Goal: Task Accomplishment & Management: Use online tool/utility

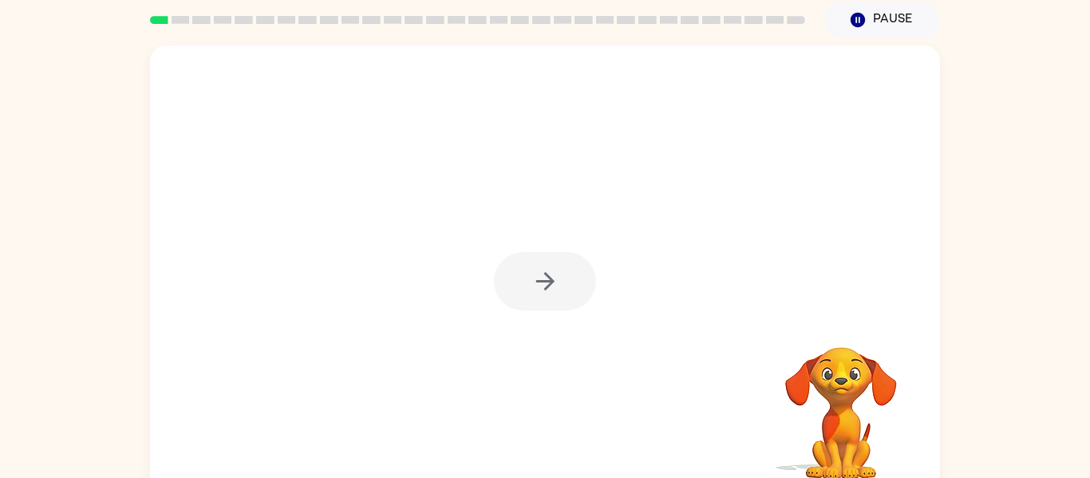
scroll to position [61, 0]
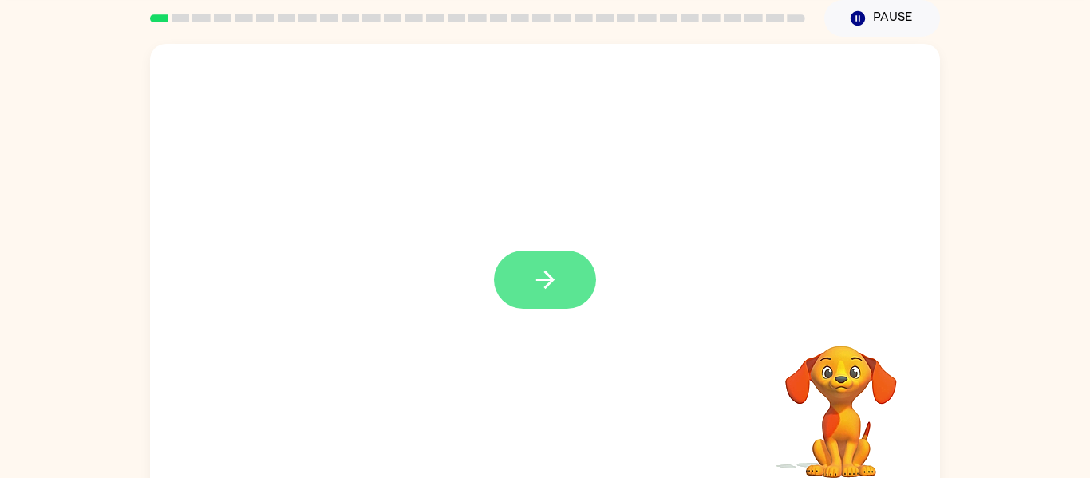
click at [530, 271] on button "button" at bounding box center [545, 280] width 102 height 58
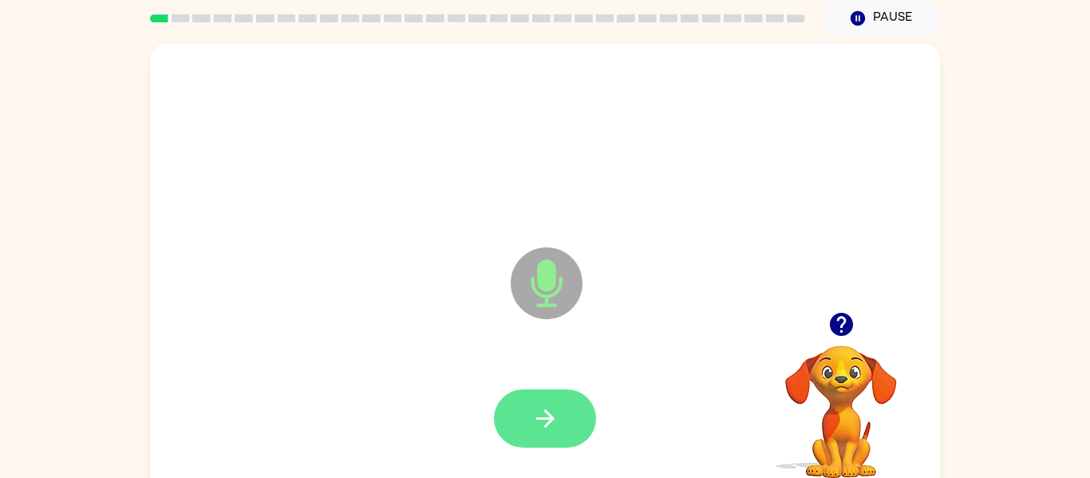
click at [508, 409] on button "button" at bounding box center [545, 418] width 102 height 58
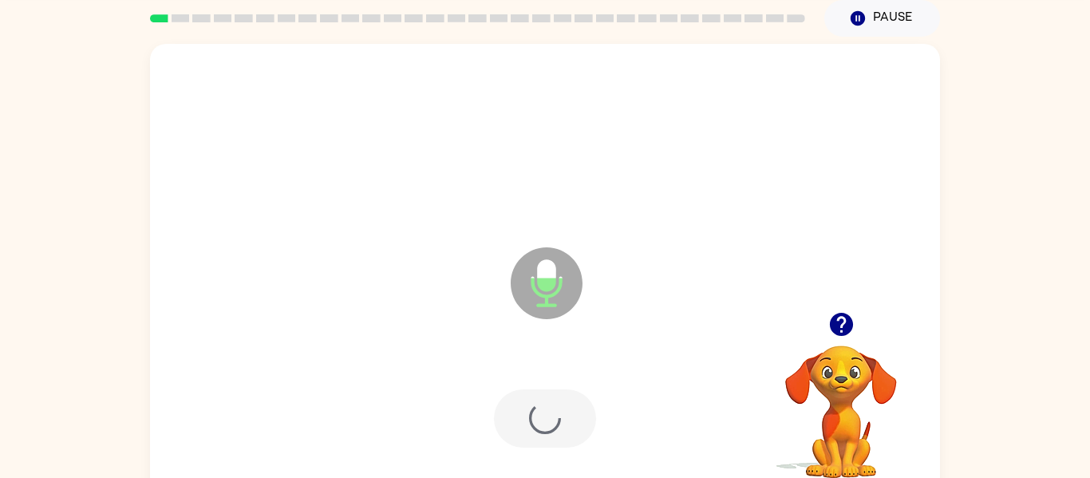
click at [548, 406] on div at bounding box center [545, 419] width 758 height 131
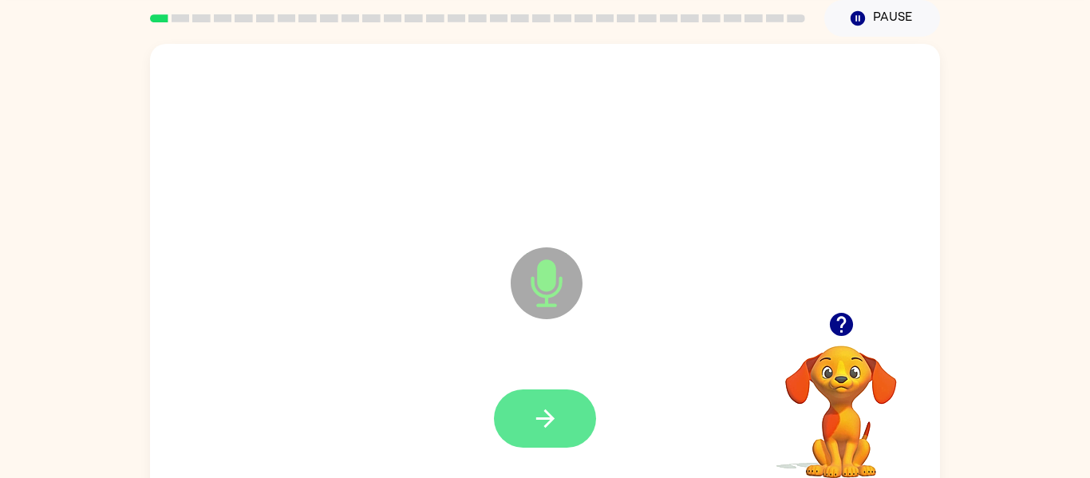
click at [548, 429] on icon "button" at bounding box center [546, 419] width 28 height 28
click at [558, 400] on button "button" at bounding box center [545, 418] width 102 height 58
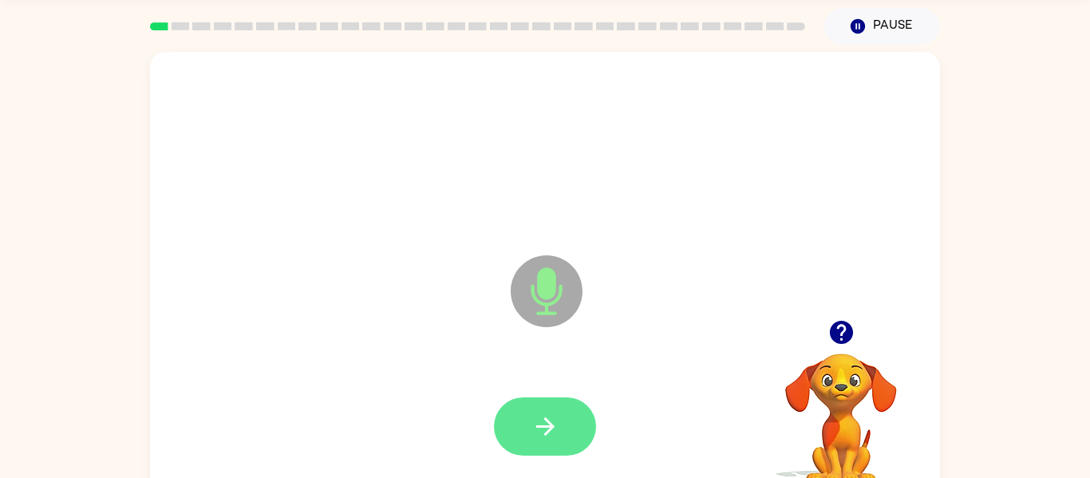
scroll to position [53, 0]
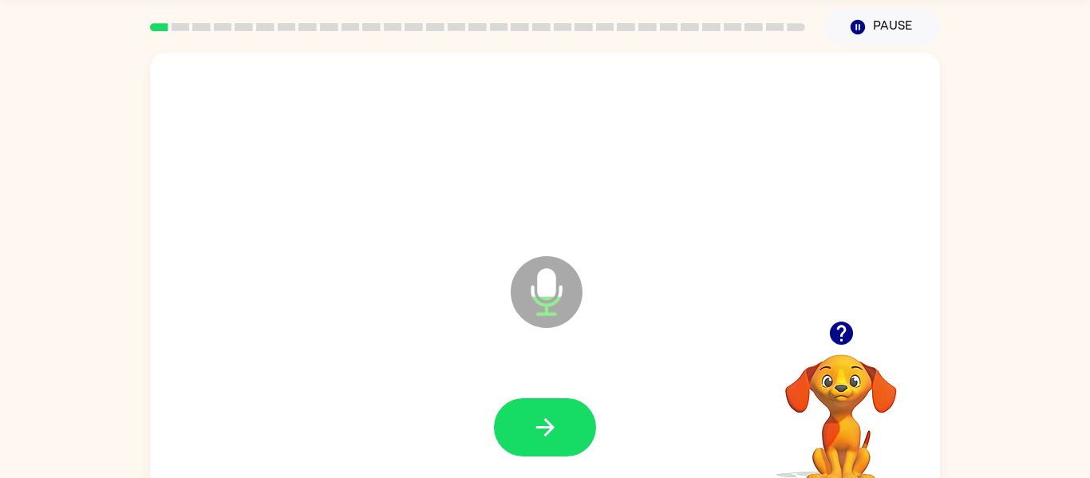
click at [845, 334] on icon "button" at bounding box center [840, 333] width 23 height 23
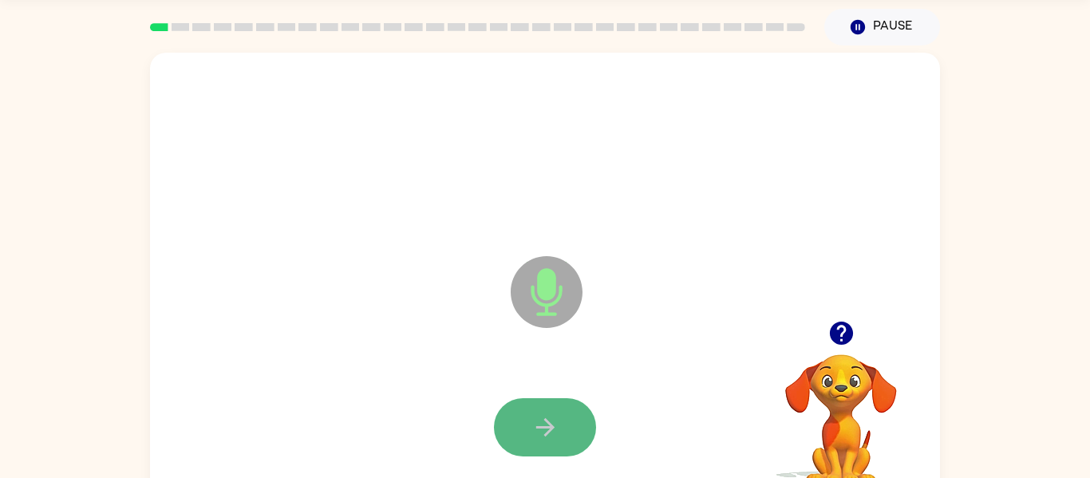
click at [552, 433] on icon "button" at bounding box center [546, 427] width 28 height 28
click at [554, 432] on icon "button" at bounding box center [546, 427] width 28 height 28
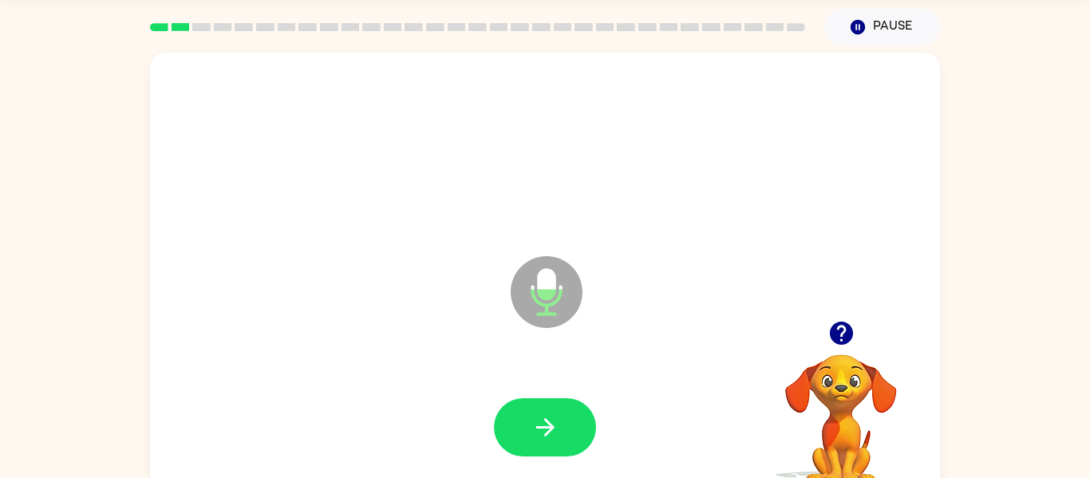
click at [554, 432] on icon "button" at bounding box center [546, 427] width 28 height 28
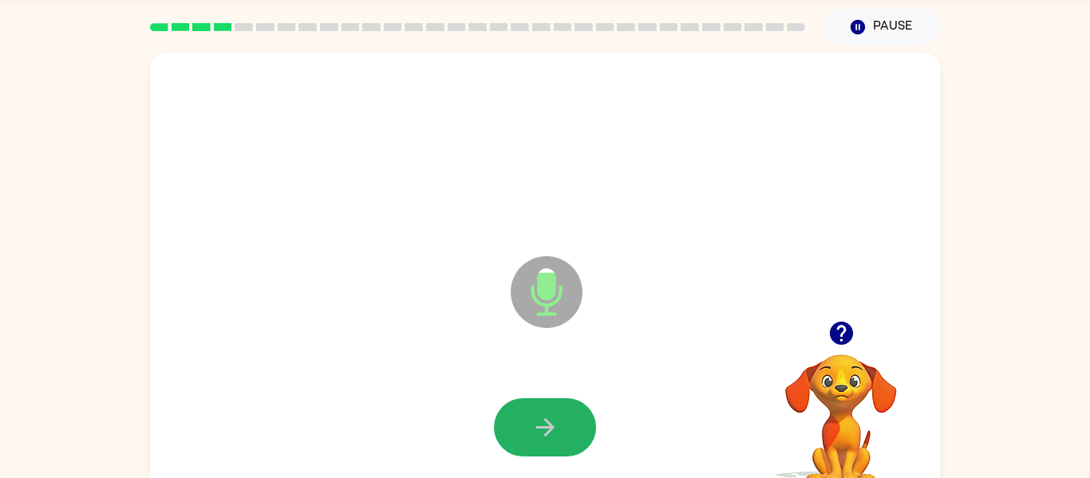
click at [554, 432] on icon "button" at bounding box center [546, 427] width 28 height 28
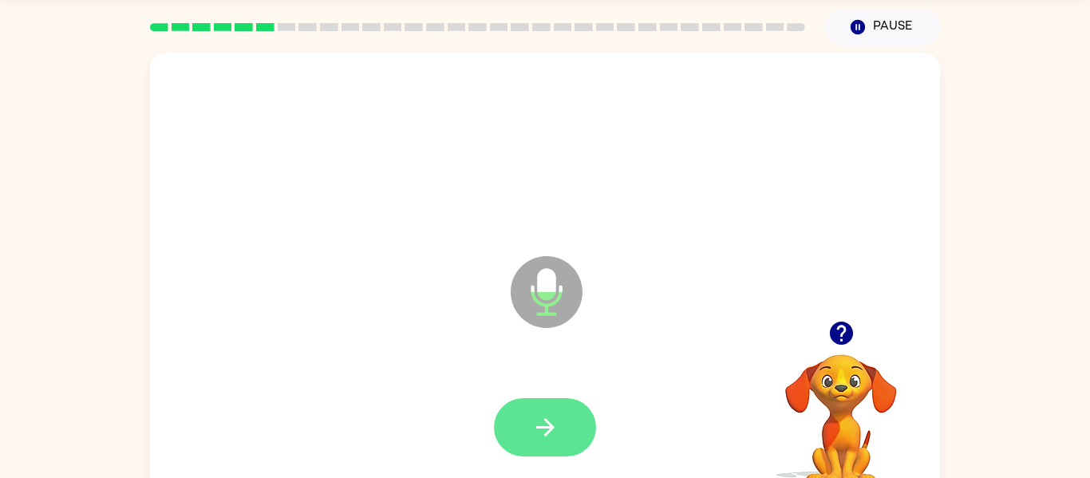
click at [561, 415] on button "button" at bounding box center [545, 427] width 102 height 58
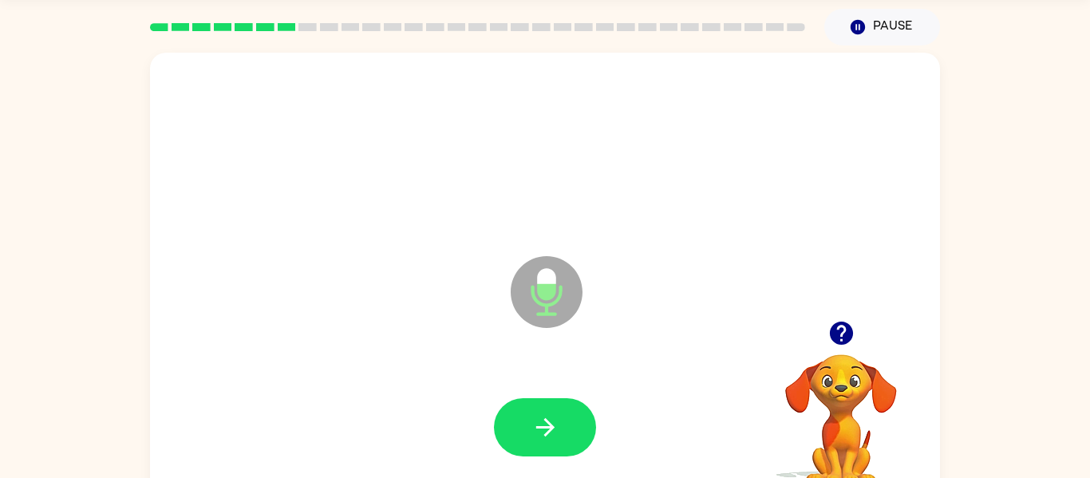
click at [839, 318] on button "button" at bounding box center [841, 333] width 41 height 41
click at [548, 426] on icon "button" at bounding box center [545, 427] width 18 height 18
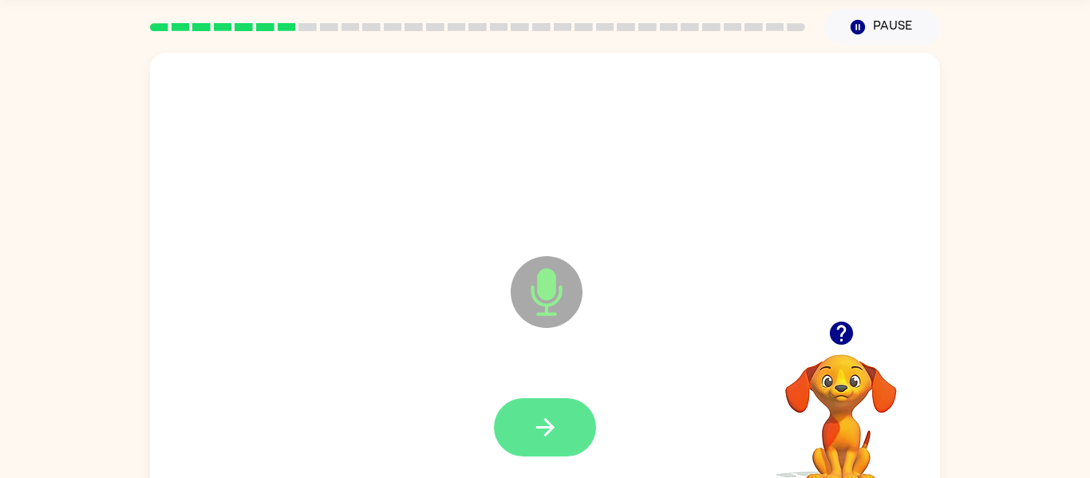
click at [548, 433] on icon "button" at bounding box center [545, 427] width 18 height 18
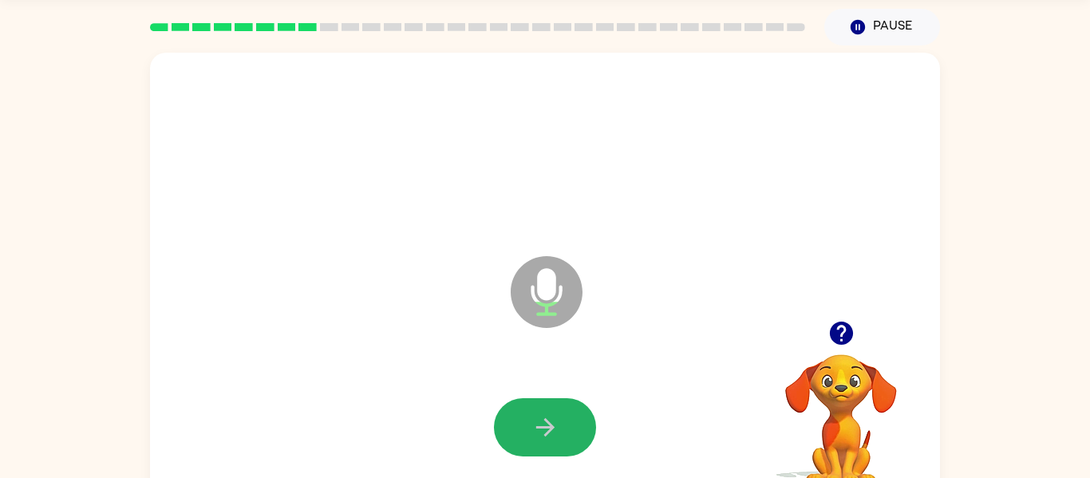
click at [548, 433] on icon "button" at bounding box center [545, 427] width 18 height 18
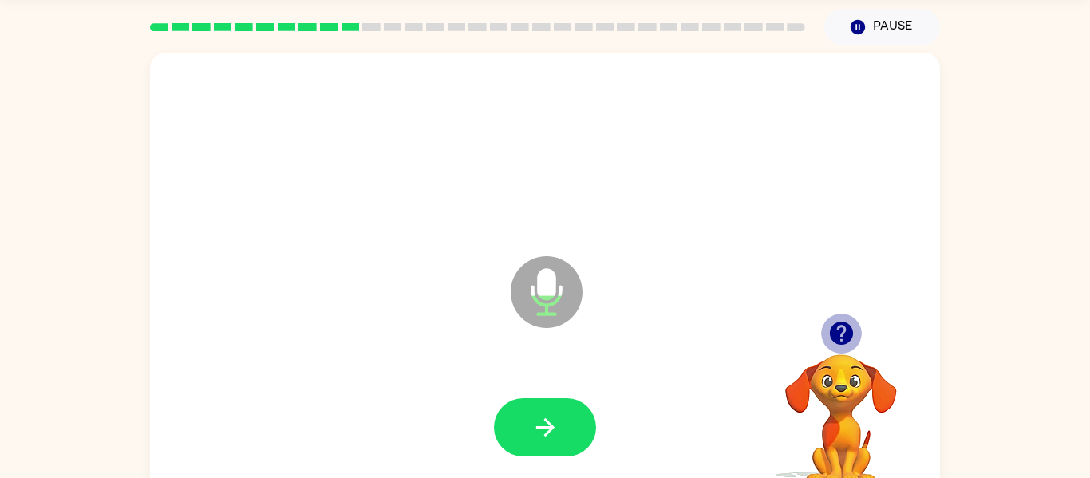
click at [848, 330] on icon "button" at bounding box center [840, 333] width 23 height 23
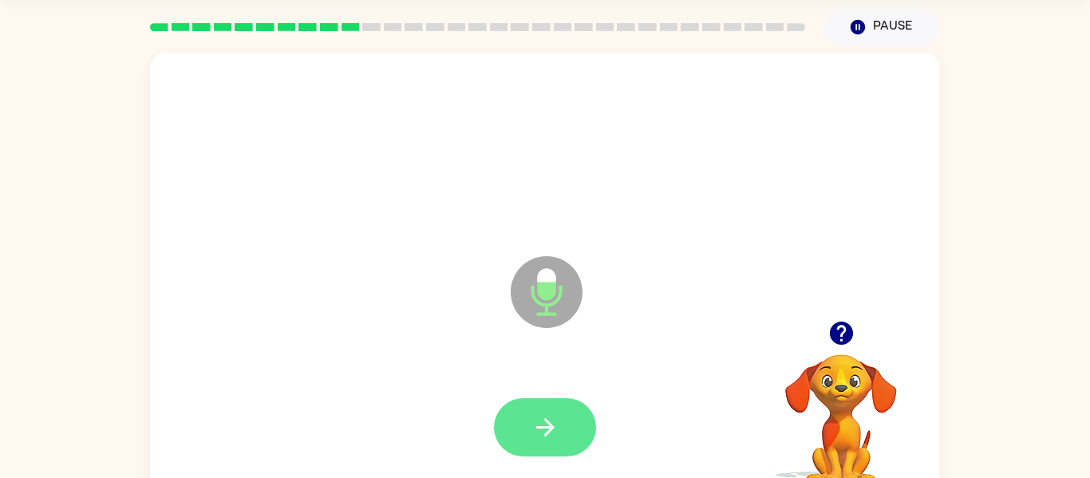
click at [552, 433] on icon "button" at bounding box center [546, 427] width 28 height 28
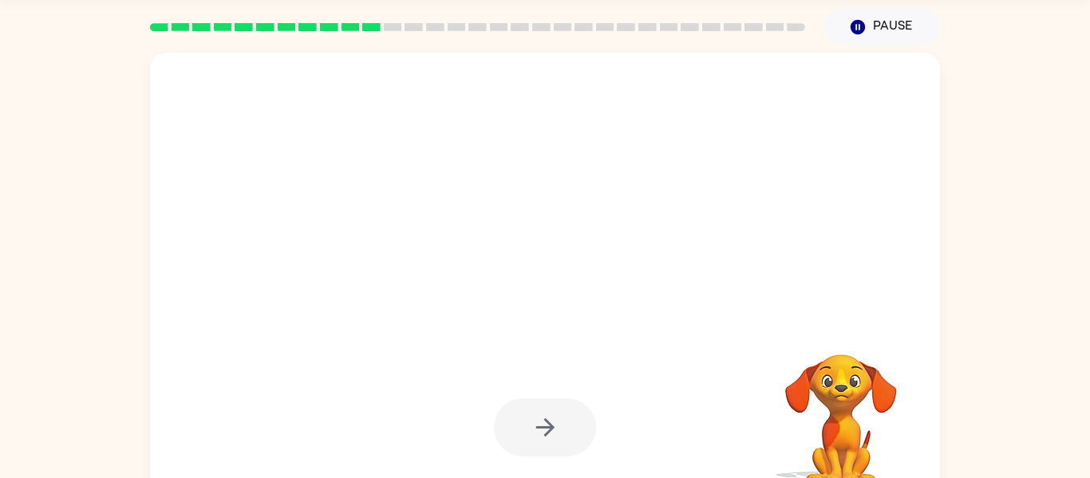
click at [552, 433] on icon "button" at bounding box center [546, 427] width 28 height 28
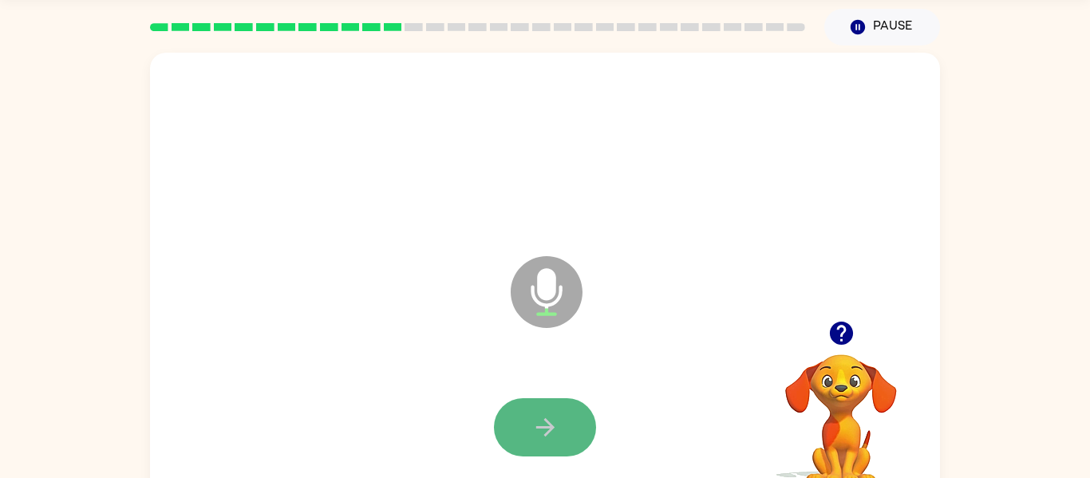
click at [568, 423] on button "button" at bounding box center [545, 427] width 102 height 58
click at [567, 421] on button "button" at bounding box center [545, 427] width 102 height 58
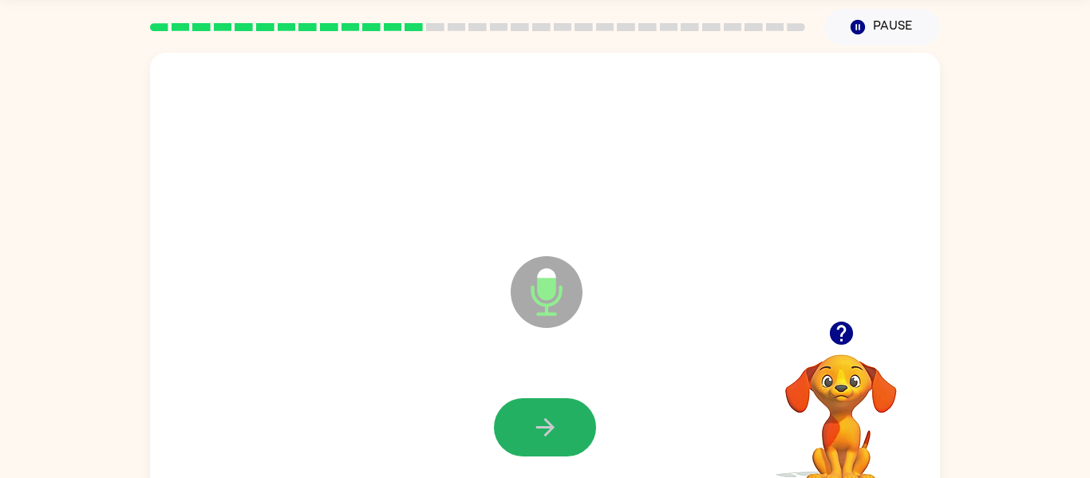
click at [567, 421] on button "button" at bounding box center [545, 427] width 102 height 58
click at [839, 324] on icon "button" at bounding box center [840, 333] width 23 height 23
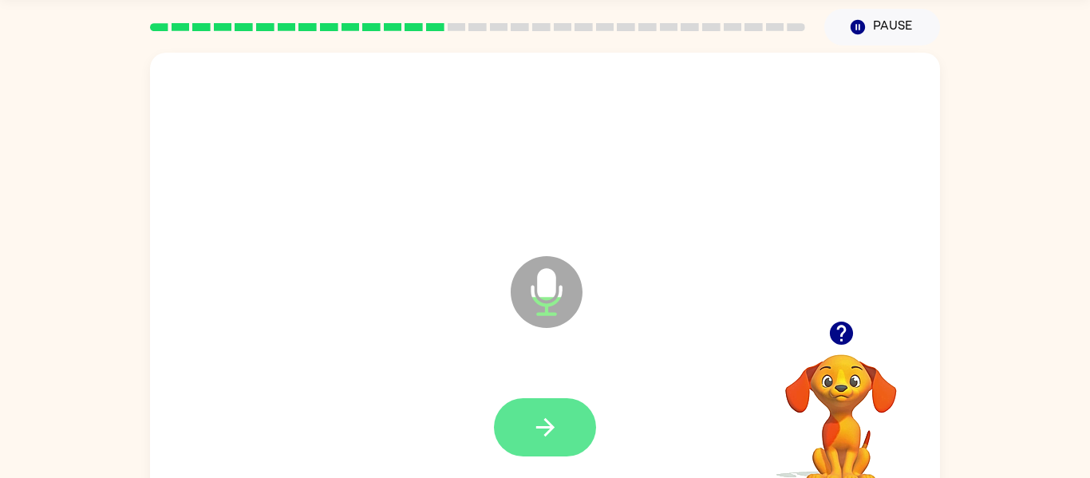
click at [571, 413] on button "button" at bounding box center [545, 427] width 102 height 58
click at [566, 439] on button "button" at bounding box center [545, 427] width 102 height 58
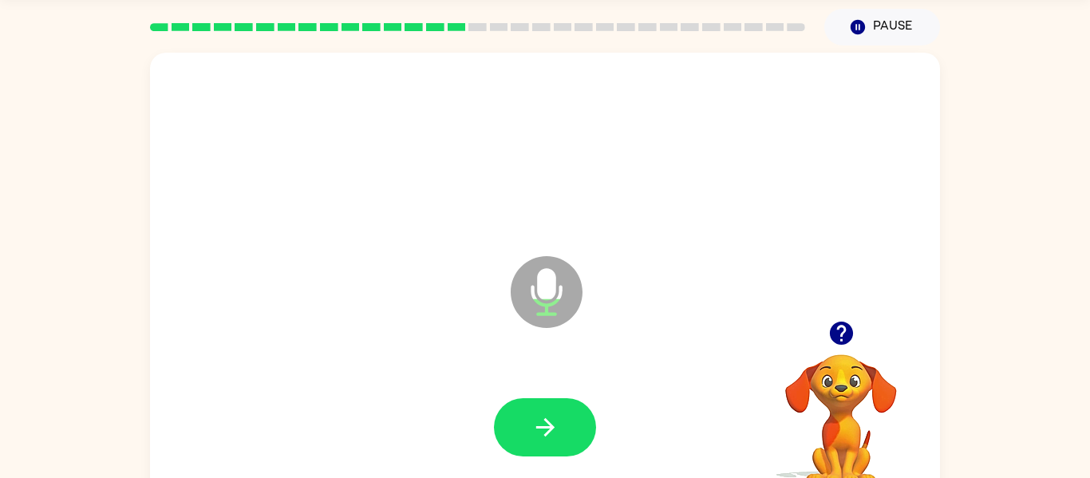
click at [566, 439] on button "button" at bounding box center [545, 427] width 102 height 58
click at [837, 326] on icon "button" at bounding box center [842, 333] width 28 height 28
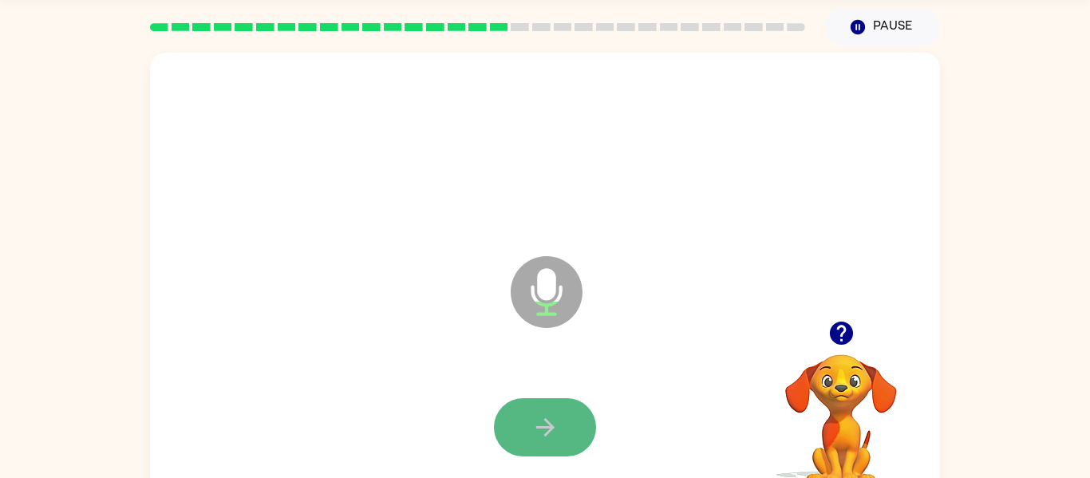
click at [538, 431] on icon "button" at bounding box center [546, 427] width 28 height 28
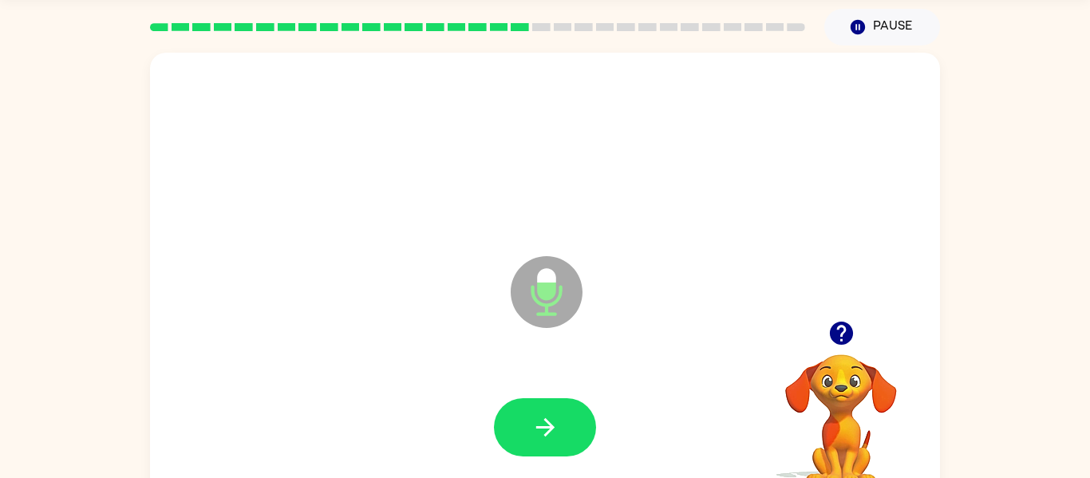
click at [538, 431] on icon "button" at bounding box center [546, 427] width 28 height 28
click at [847, 331] on icon "button" at bounding box center [840, 333] width 23 height 23
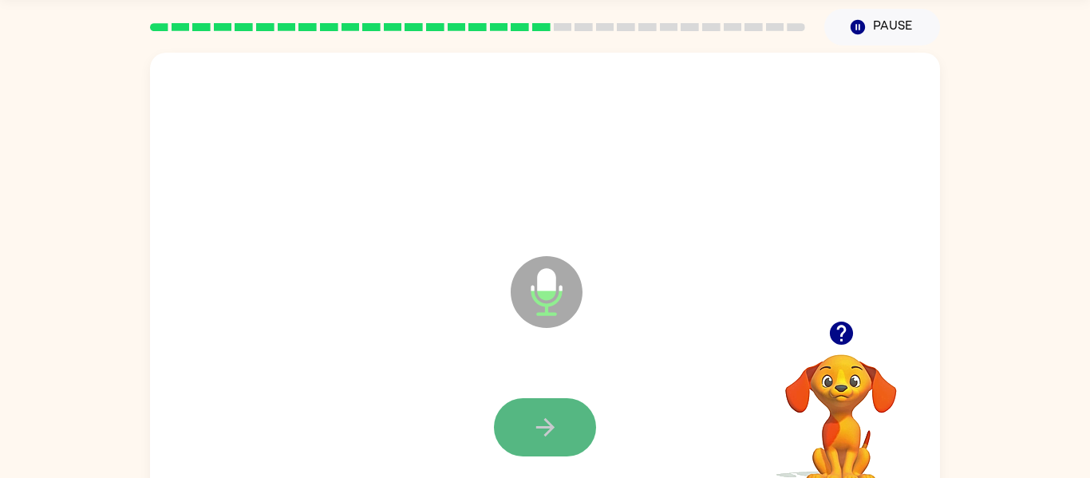
click at [538, 426] on icon "button" at bounding box center [545, 427] width 18 height 18
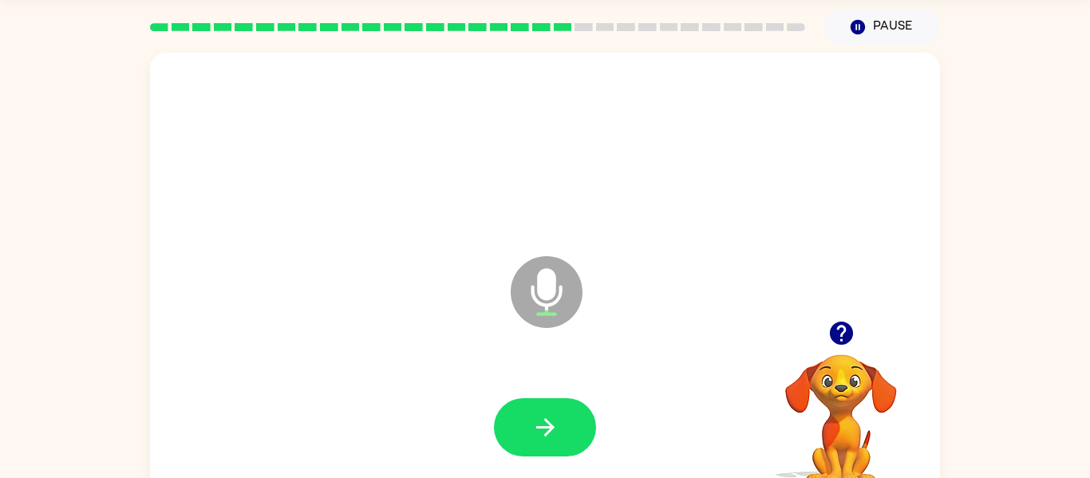
click at [538, 426] on icon "button" at bounding box center [545, 427] width 18 height 18
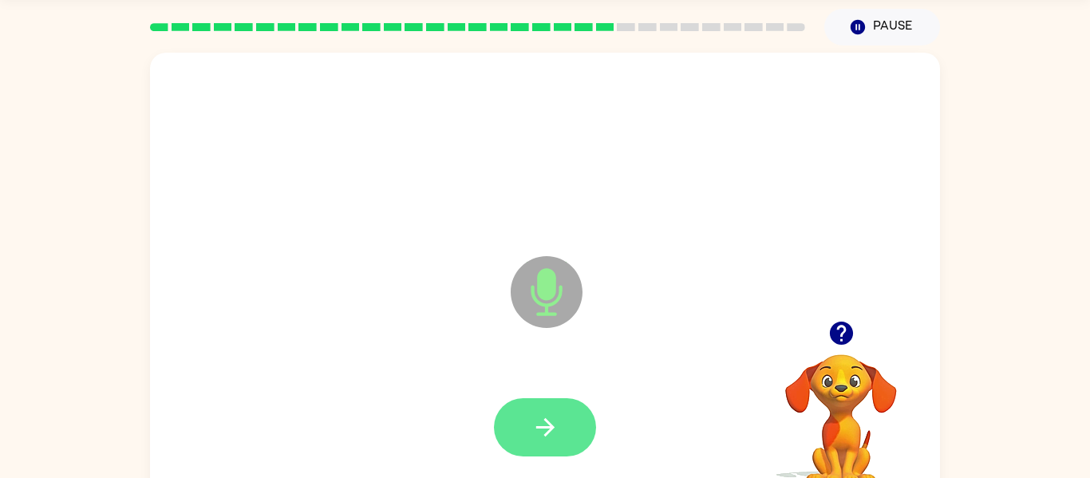
click at [538, 425] on icon "button" at bounding box center [546, 427] width 28 height 28
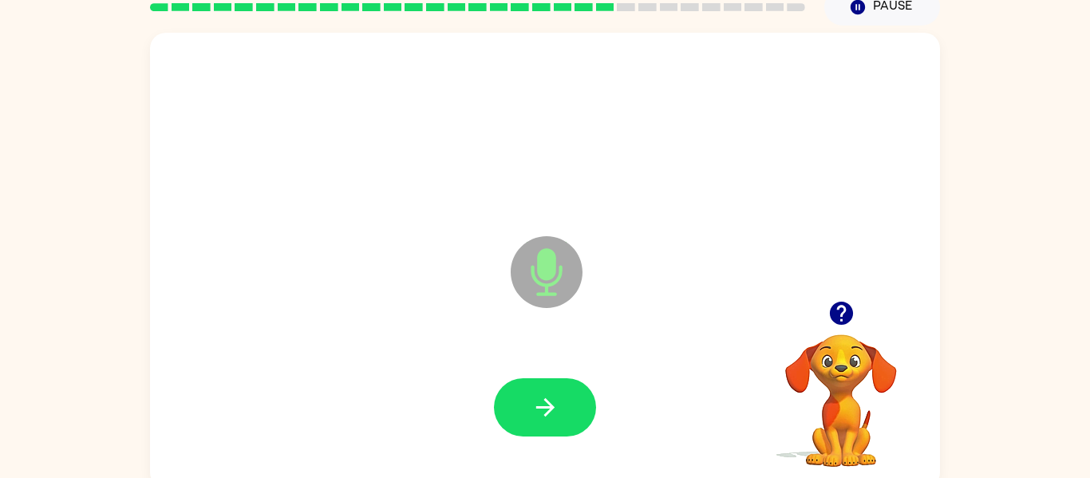
scroll to position [72, 0]
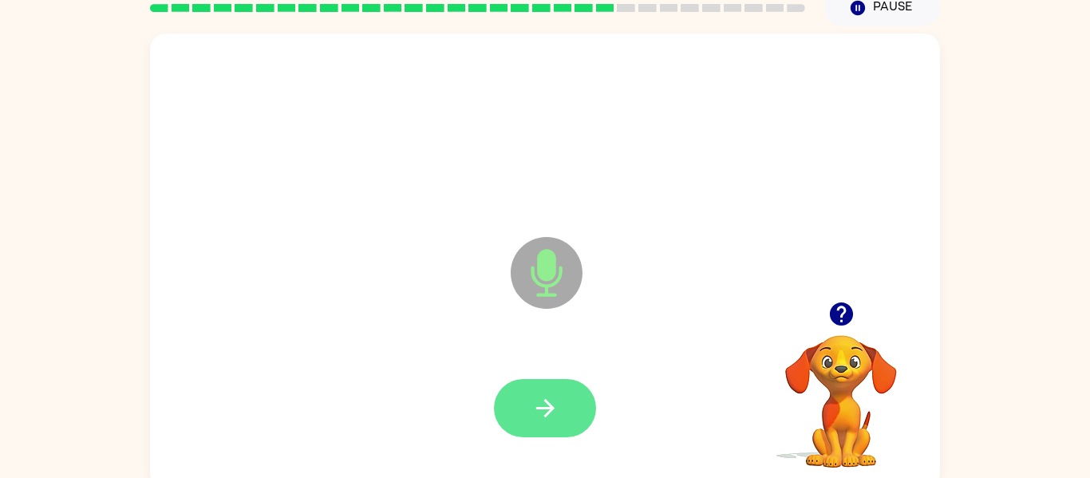
click at [509, 393] on button "button" at bounding box center [545, 408] width 102 height 58
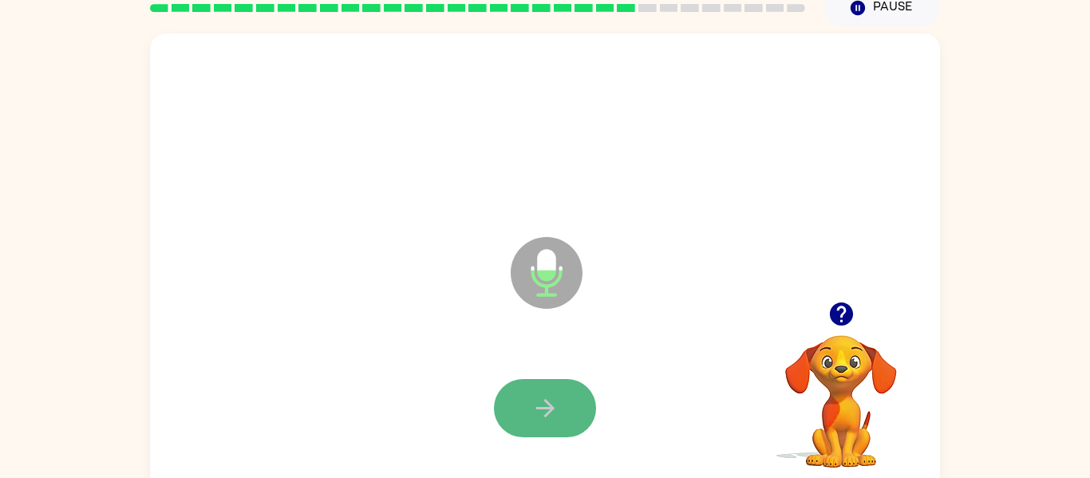
click at [516, 399] on button "button" at bounding box center [545, 408] width 102 height 58
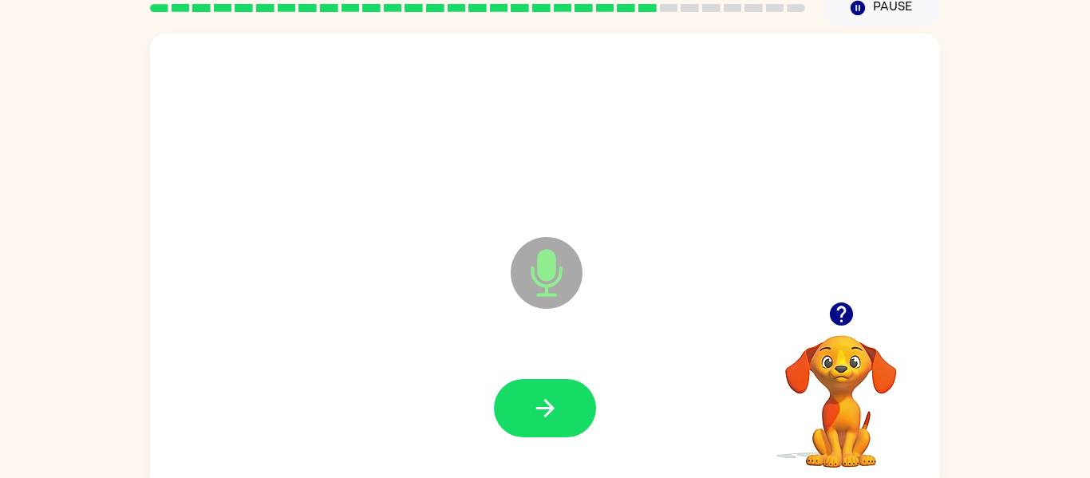
click at [516, 399] on button "button" at bounding box center [545, 408] width 102 height 58
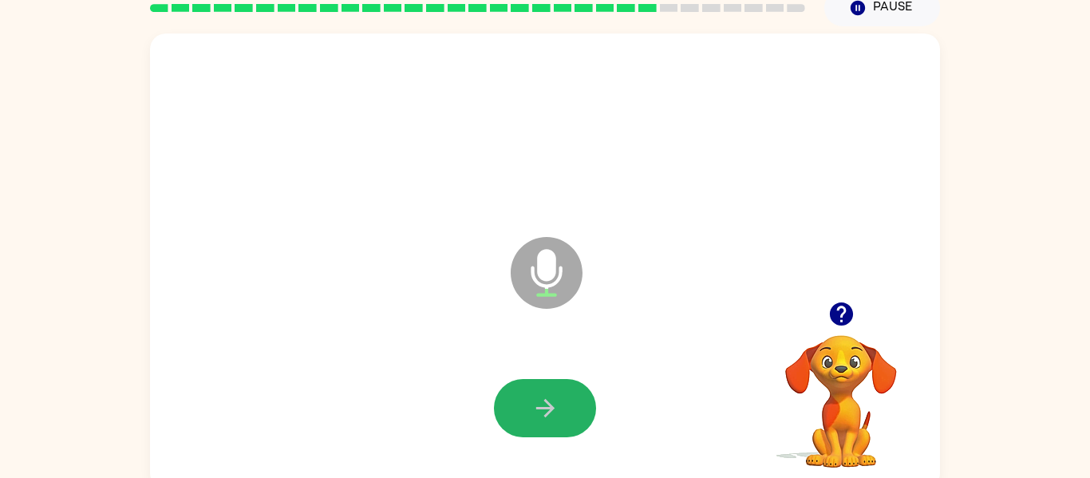
click at [516, 399] on button "button" at bounding box center [545, 408] width 102 height 58
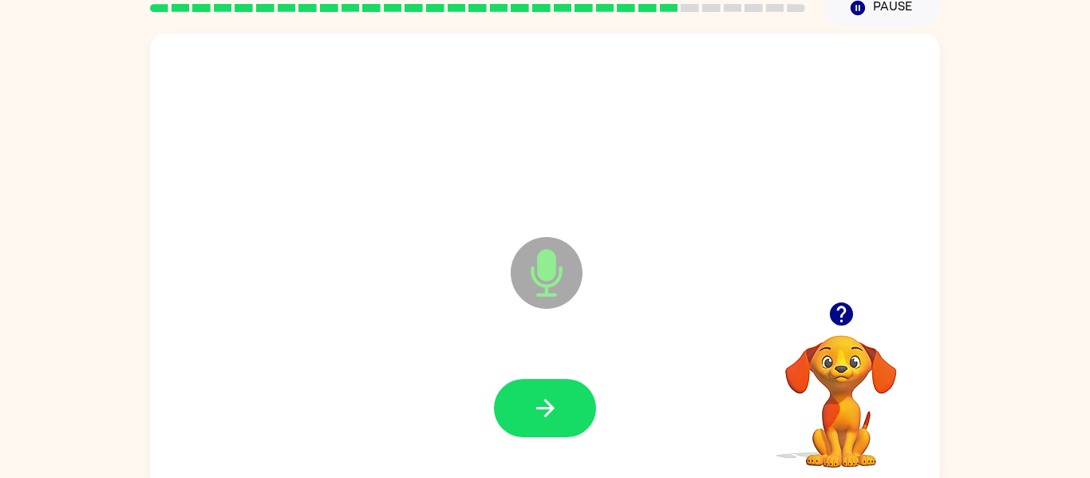
click at [519, 342] on icon "Microphone The Microphone is here when it is your turn to talk" at bounding box center [626, 293] width 239 height 120
click at [562, 386] on button "button" at bounding box center [545, 408] width 102 height 58
click at [543, 378] on div at bounding box center [545, 408] width 758 height 131
click at [543, 379] on div at bounding box center [545, 408] width 758 height 131
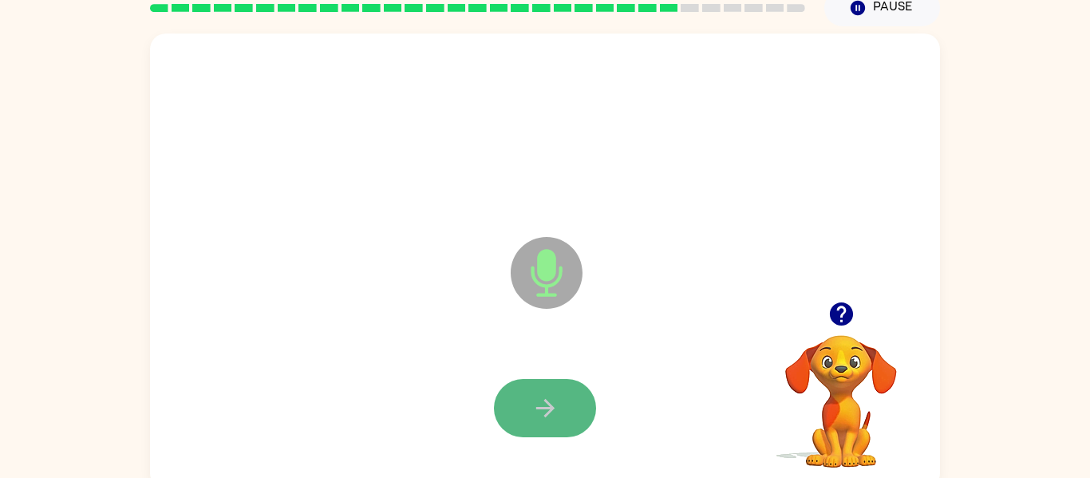
click at [545, 381] on button "button" at bounding box center [545, 408] width 102 height 58
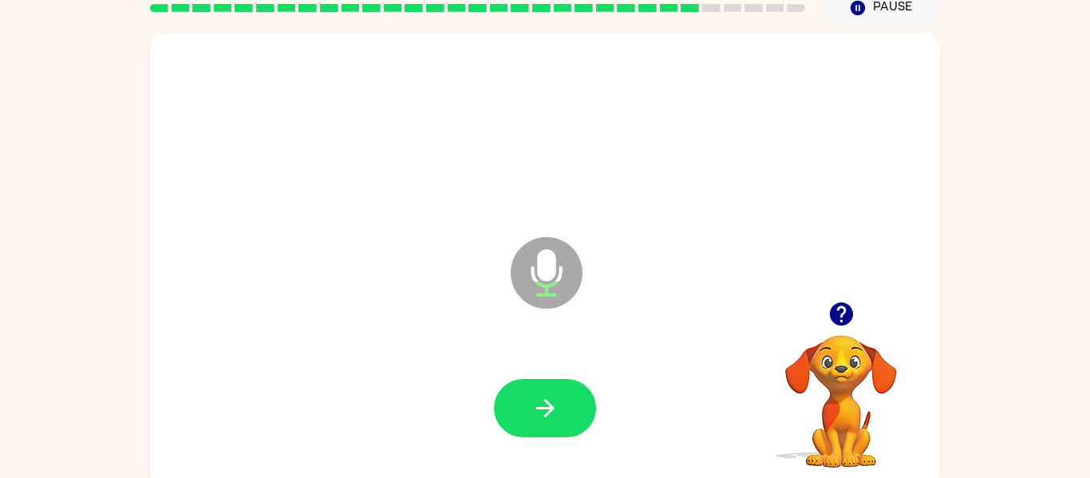
click at [844, 319] on icon "button" at bounding box center [840, 313] width 23 height 23
click at [544, 402] on icon "button" at bounding box center [546, 408] width 28 height 28
click at [549, 382] on button "button" at bounding box center [545, 408] width 102 height 58
click at [848, 322] on icon "button" at bounding box center [840, 313] width 23 height 23
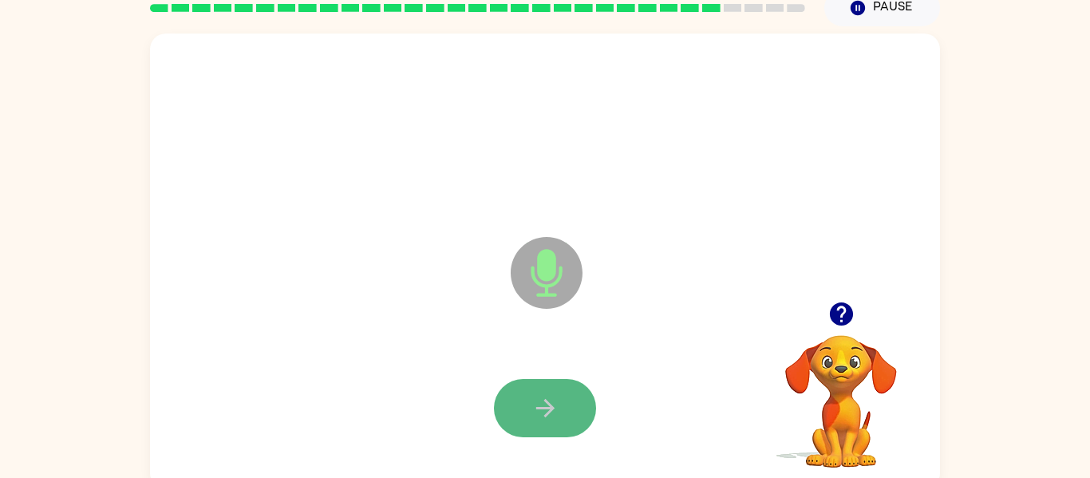
click at [548, 406] on icon "button" at bounding box center [546, 408] width 28 height 28
click at [549, 407] on icon "button" at bounding box center [545, 408] width 18 height 18
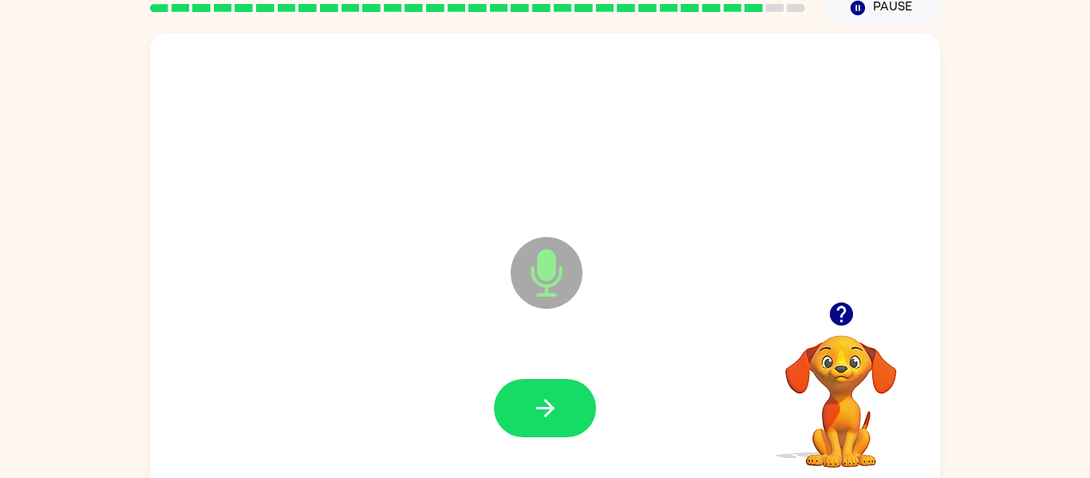
click at [549, 407] on icon "button" at bounding box center [545, 408] width 18 height 18
click at [848, 312] on icon "button" at bounding box center [840, 313] width 23 height 23
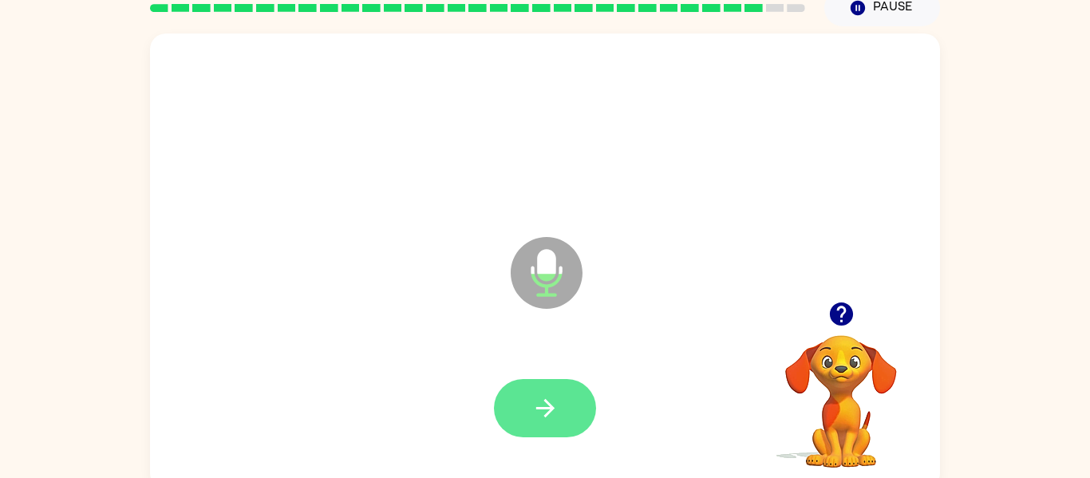
click at [563, 405] on button "button" at bounding box center [545, 408] width 102 height 58
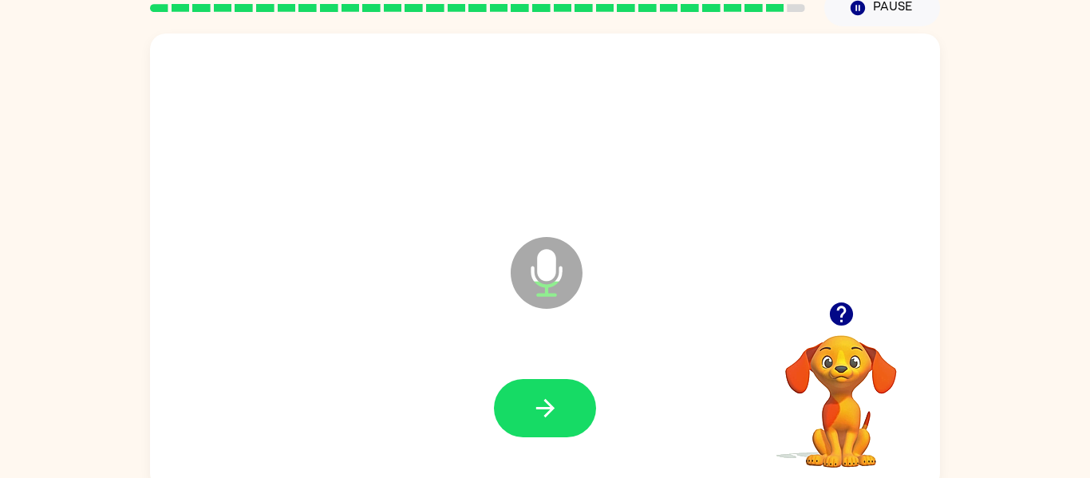
click at [845, 318] on icon "button" at bounding box center [840, 313] width 23 height 23
click at [843, 307] on icon "button" at bounding box center [842, 314] width 28 height 28
click at [500, 433] on div at bounding box center [545, 408] width 102 height 58
click at [511, 426] on button "button" at bounding box center [545, 408] width 102 height 58
click at [541, 419] on icon "button" at bounding box center [546, 408] width 28 height 28
